Goal: Book appointment/travel/reservation

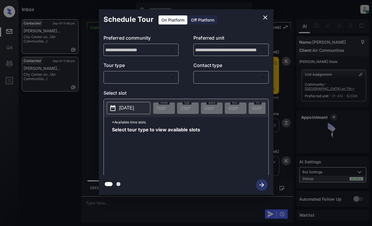
scroll to position [895, 0]
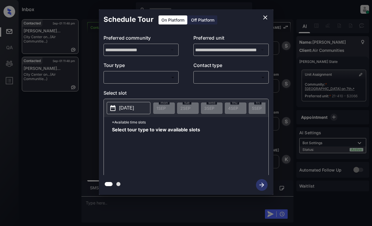
click at [156, 74] on body "Inbox Dominic Ceralde Online Set yourself offline Set yourself on break Profile…" at bounding box center [186, 113] width 372 height 226
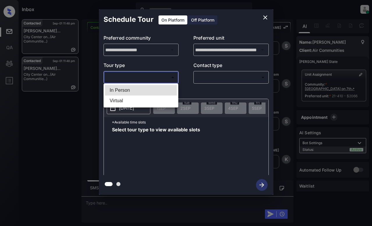
click at [157, 91] on li "In Person" at bounding box center [141, 90] width 72 height 10
type input "********"
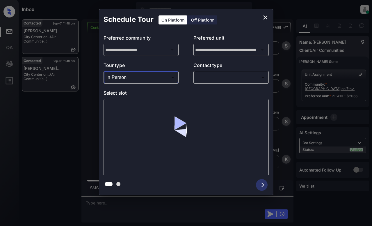
click at [211, 77] on body "Inbox Dominic Ceralde Online Set yourself offline Set yourself on break Profile…" at bounding box center [186, 113] width 372 height 226
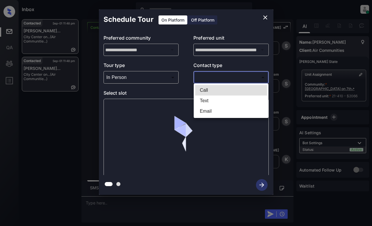
click at [209, 102] on li "Text" at bounding box center [231, 100] width 72 height 10
type input "****"
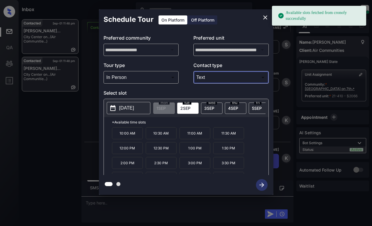
scroll to position [934, 0]
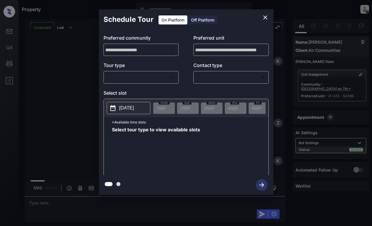
scroll to position [972, 0]
click at [149, 76] on body "Property [PERSON_NAME] Online Set yourself offline Set yourself on break Profil…" at bounding box center [186, 113] width 372 height 226
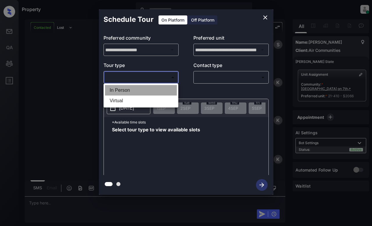
click at [157, 88] on li "In Person" at bounding box center [141, 90] width 72 height 10
type input "********"
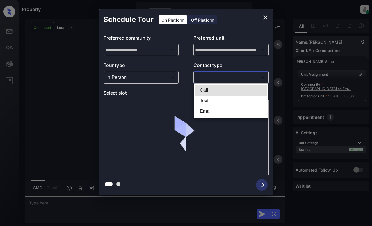
click at [241, 75] on body "Property [PERSON_NAME] Online Set yourself offline Set yourself on break Profil…" at bounding box center [186, 113] width 372 height 226
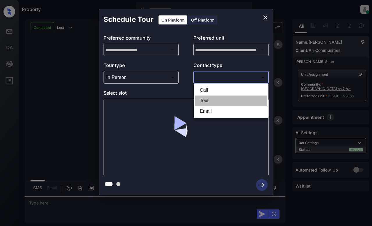
click at [229, 99] on li "Text" at bounding box center [231, 100] width 72 height 10
type input "****"
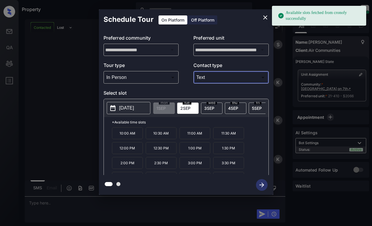
click at [134, 109] on p "[DATE]" at bounding box center [126, 107] width 15 height 7
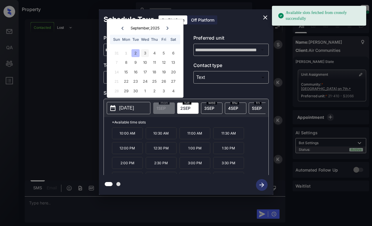
click at [145, 54] on div "3" at bounding box center [145, 53] width 8 height 8
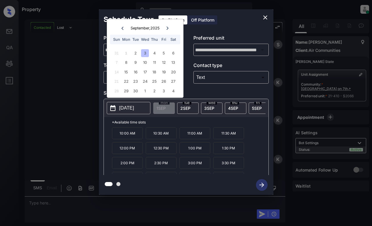
click at [200, 132] on p "11:00 AM" at bounding box center [194, 133] width 31 height 12
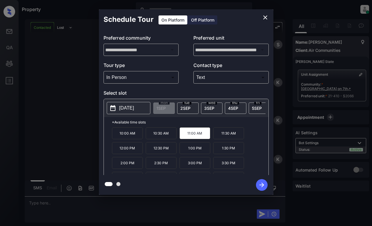
click at [284, 174] on div "**********" at bounding box center [186, 102] width 372 height 204
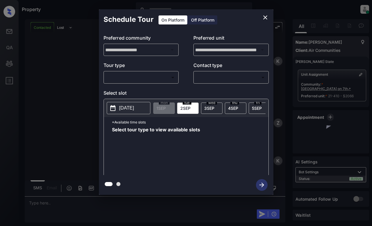
scroll to position [972, 0]
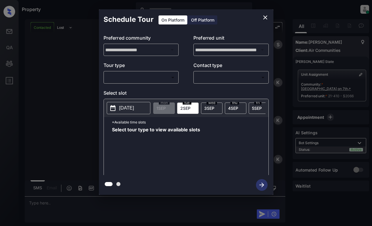
click at [160, 76] on body "Property [PERSON_NAME] Online Set yourself offline Set yourself on break Profil…" at bounding box center [186, 113] width 372 height 226
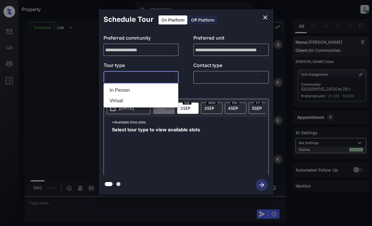
click at [160, 89] on li "In Person" at bounding box center [141, 90] width 72 height 10
type input "********"
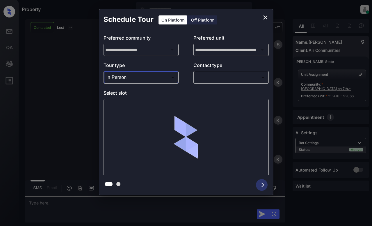
click at [220, 77] on body "Property [PERSON_NAME] Online Set yourself offline Set yourself on break Profil…" at bounding box center [186, 113] width 372 height 226
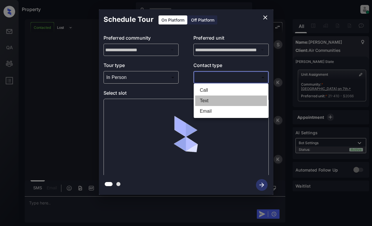
click at [219, 103] on li "Text" at bounding box center [231, 100] width 72 height 10
type input "****"
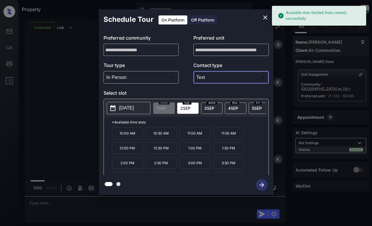
click at [210, 106] on span "3 SEP" at bounding box center [209, 108] width 10 height 5
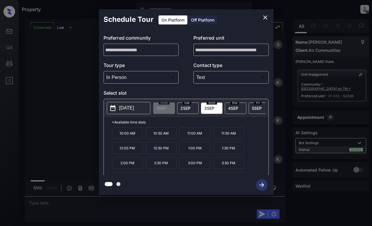
click at [188, 136] on p "11:00 AM" at bounding box center [194, 133] width 31 height 12
click at [59, 76] on div "**********" at bounding box center [186, 102] width 372 height 204
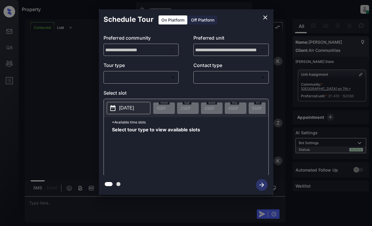
scroll to position [972, 0]
click at [156, 80] on body "Property Dominic Ceralde Online Set yourself offline Set yourself on break Prof…" at bounding box center [186, 113] width 372 height 226
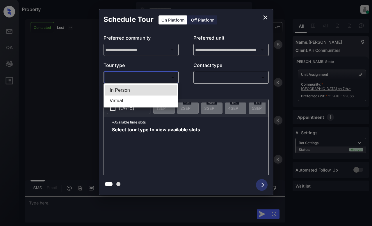
click at [156, 89] on li "In Person" at bounding box center [141, 90] width 72 height 10
type input "********"
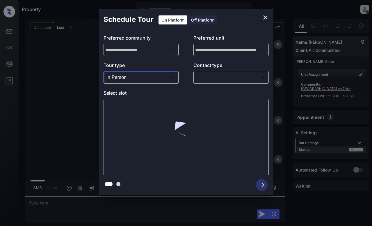
click at [223, 78] on body "Property Dominic Ceralde Online Set yourself offline Set yourself on break Prof…" at bounding box center [186, 113] width 372 height 226
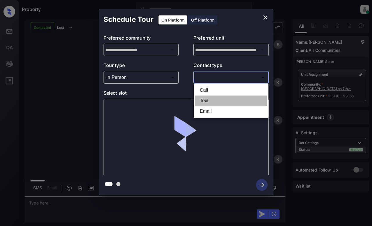
click at [222, 101] on li "Text" at bounding box center [231, 100] width 72 height 10
type input "****"
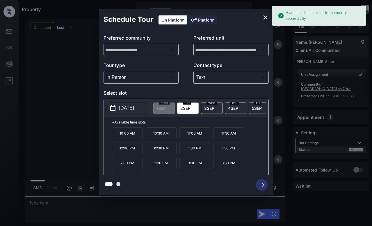
click at [129, 107] on p "2025-09-02" at bounding box center [126, 107] width 15 height 7
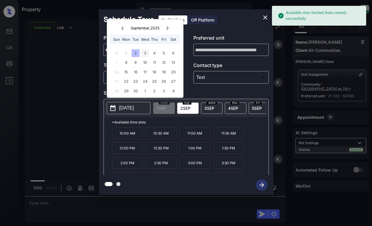
click at [143, 50] on div "3" at bounding box center [145, 53] width 8 height 8
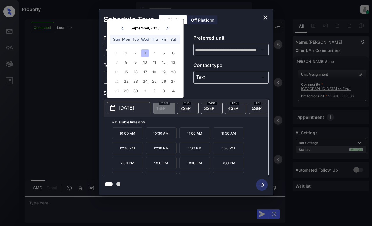
click at [200, 137] on p "11:00 AM" at bounding box center [194, 133] width 31 height 12
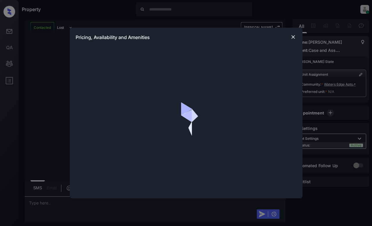
scroll to position [262, 0]
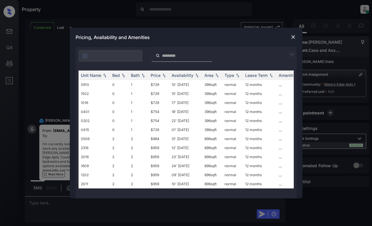
click at [290, 55] on img at bounding box center [291, 54] width 7 height 7
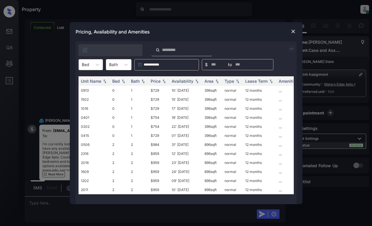
click at [91, 66] on div "Bed" at bounding box center [85, 64] width 13 height 8
click at [89, 80] on div "0" at bounding box center [91, 79] width 24 height 10
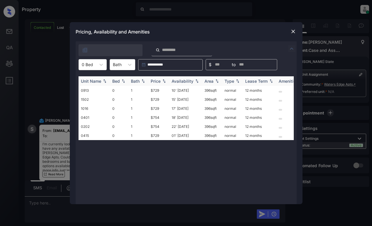
click at [163, 83] on img at bounding box center [164, 81] width 6 height 4
click at [158, 90] on td "$729" at bounding box center [158, 90] width 21 height 9
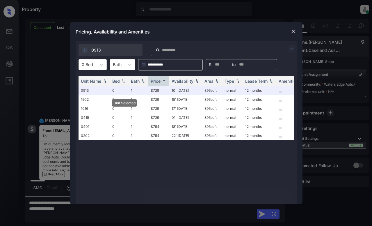
click at [295, 28] on div at bounding box center [293, 31] width 7 height 7
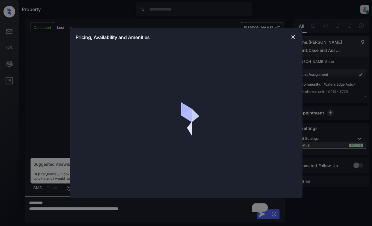
scroll to position [262, 0]
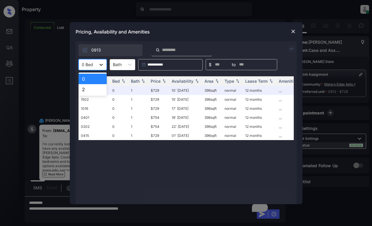
click at [101, 64] on icon at bounding box center [101, 65] width 6 height 6
click at [295, 32] on img at bounding box center [293, 32] width 6 height 6
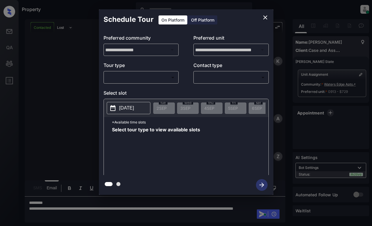
scroll to position [585, 0]
click at [163, 76] on body "Property Dominic Ceralde Online Set yourself offline Set yourself on break Prof…" at bounding box center [186, 113] width 372 height 226
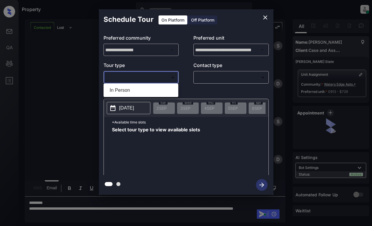
click at [161, 88] on li "In Person" at bounding box center [141, 90] width 72 height 10
type input "********"
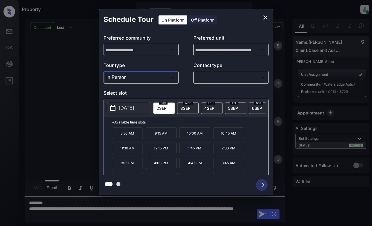
click at [134, 107] on p "2025-09-02" at bounding box center [126, 107] width 15 height 7
click at [264, 19] on icon "close" at bounding box center [265, 17] width 7 height 7
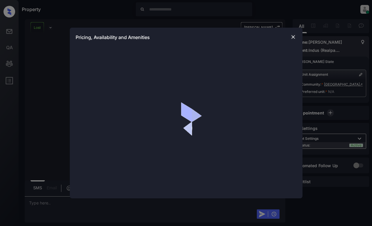
scroll to position [3274, 0]
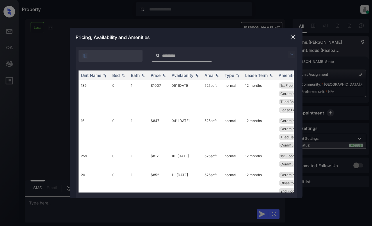
click at [292, 54] on img at bounding box center [291, 54] width 7 height 7
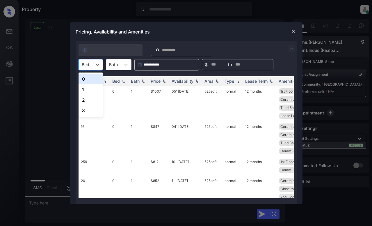
click at [83, 63] on div at bounding box center [86, 64] width 8 height 6
click at [86, 88] on div "1" at bounding box center [91, 89] width 24 height 10
click at [159, 82] on div "Price" at bounding box center [156, 81] width 10 height 5
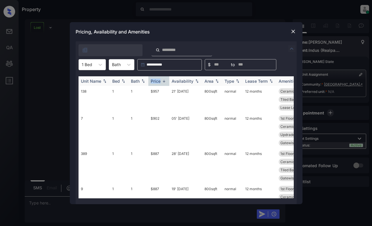
click at [159, 82] on div "Price" at bounding box center [156, 81] width 10 height 5
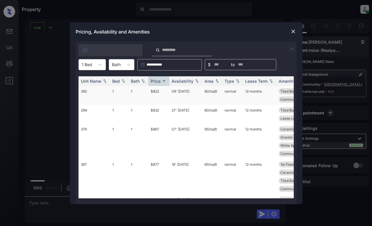
click at [161, 96] on td "$822" at bounding box center [158, 95] width 21 height 19
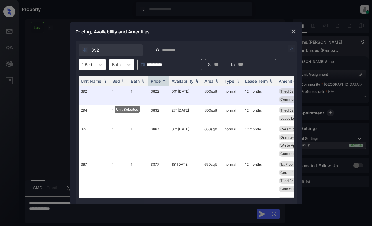
click at [293, 32] on img at bounding box center [293, 32] width 6 height 6
